Goal: Information Seeking & Learning: Find specific fact

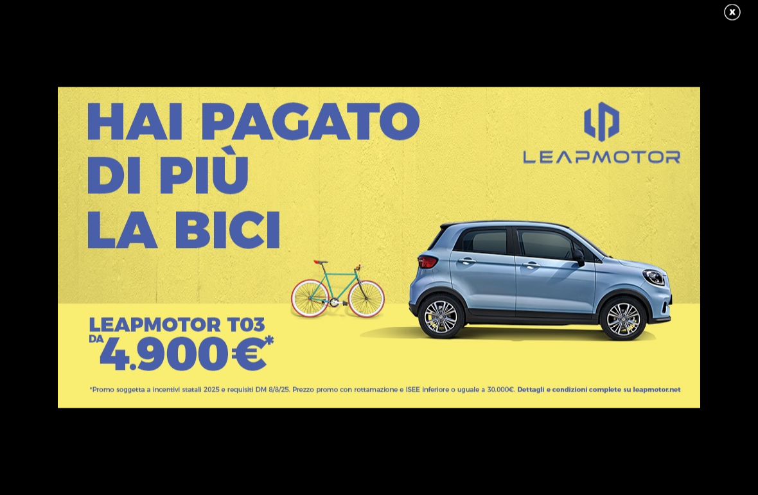
scroll to position [224, 0]
click at [734, 10] on link at bounding box center [739, 12] width 32 height 19
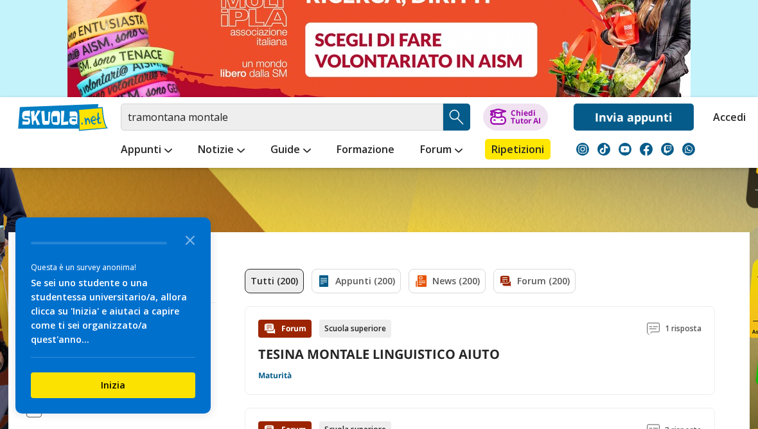
scroll to position [0, 0]
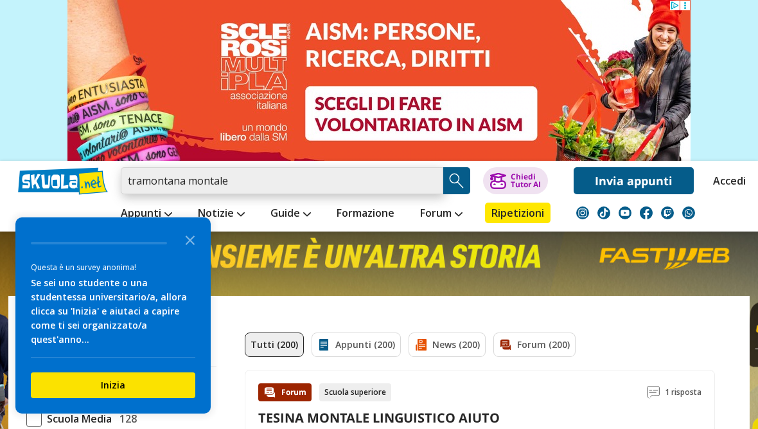
click at [319, 181] on input "tramontana montale" at bounding box center [282, 180] width 323 height 27
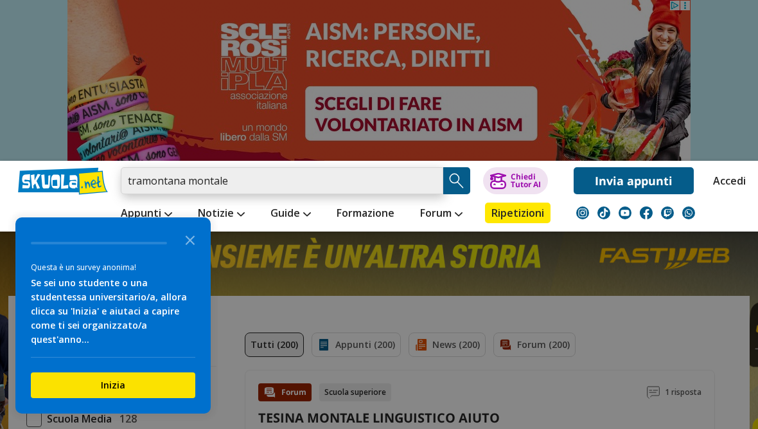
drag, startPoint x: 227, startPoint y: 178, endPoint x: 190, endPoint y: 177, distance: 37.9
click at [190, 177] on input "tramontana montale" at bounding box center [282, 180] width 323 height 27
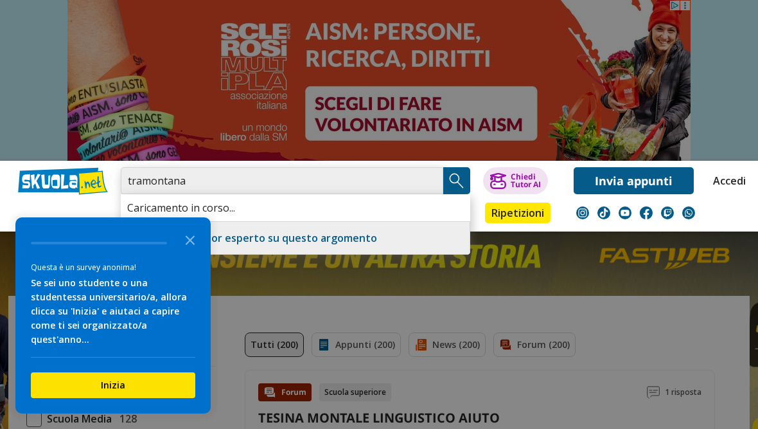
type input "tramontana"
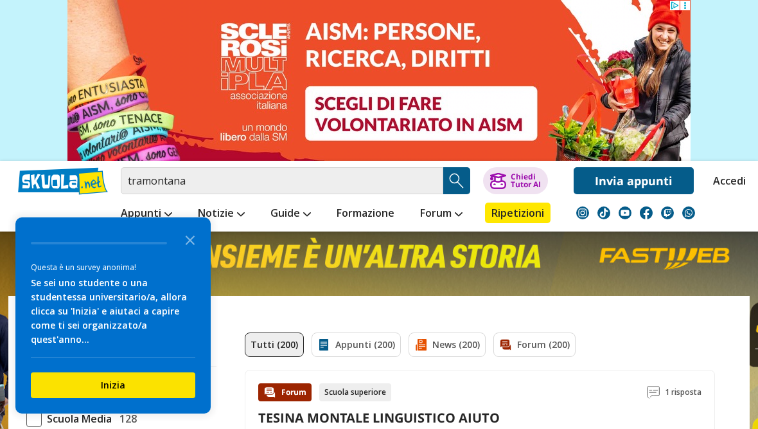
click at [459, 177] on img "Search Button" at bounding box center [456, 180] width 19 height 19
